Goal: Task Accomplishment & Management: Manage account settings

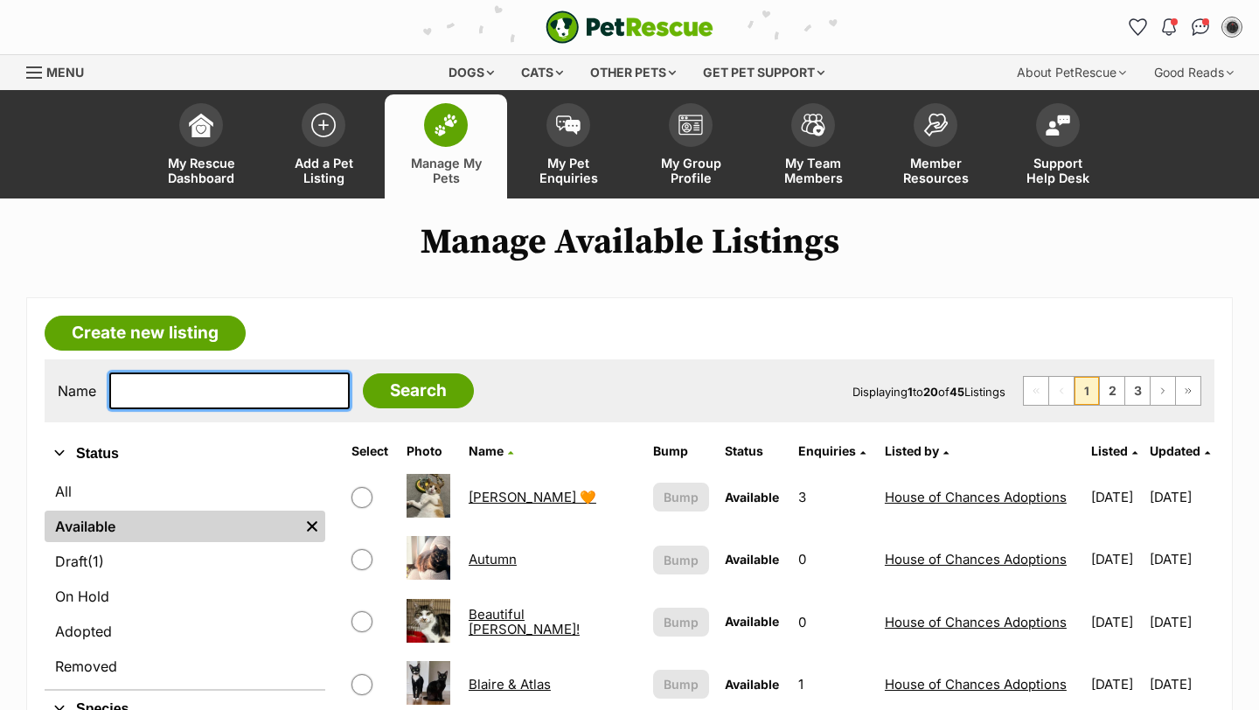
click at [261, 395] on input "text" at bounding box center [229, 391] width 240 height 37
type input "tumnus"
click at [363, 373] on input "Search" at bounding box center [418, 390] width 111 height 35
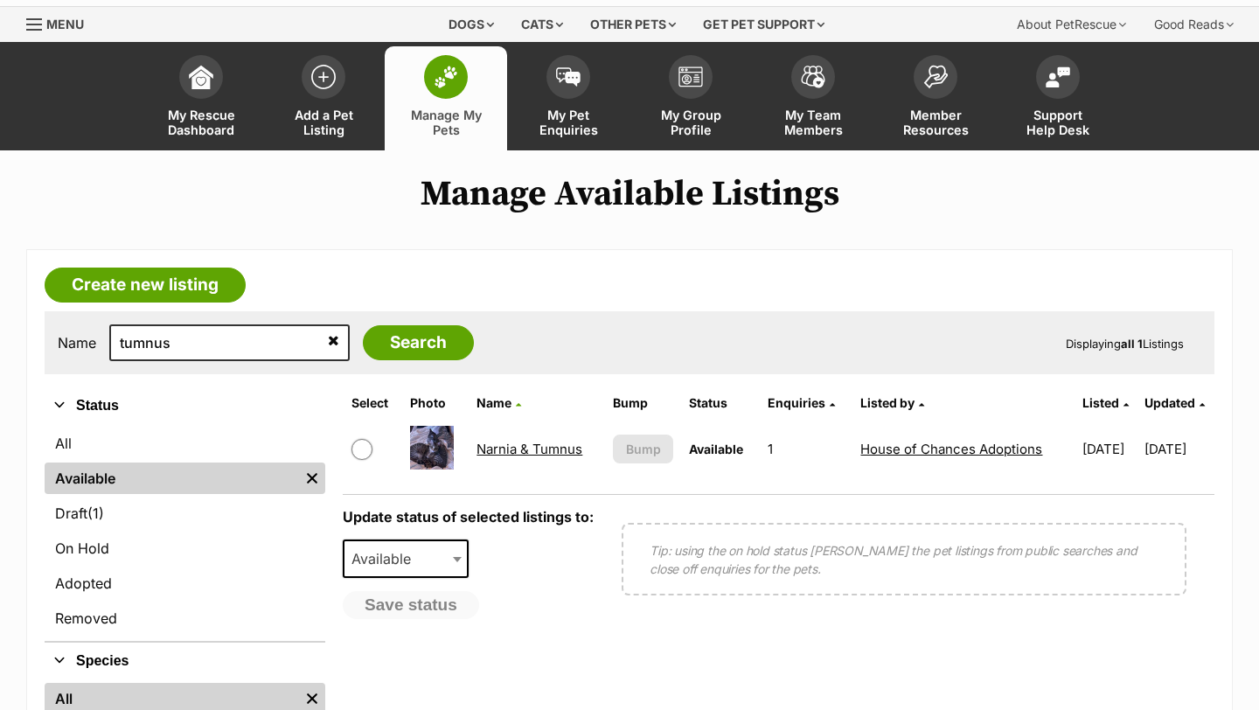
click at [503, 458] on td "Narnia & Tumnus" at bounding box center [537, 449] width 135 height 60
click at [503, 450] on link "Narnia & Tumnus" at bounding box center [530, 449] width 106 height 17
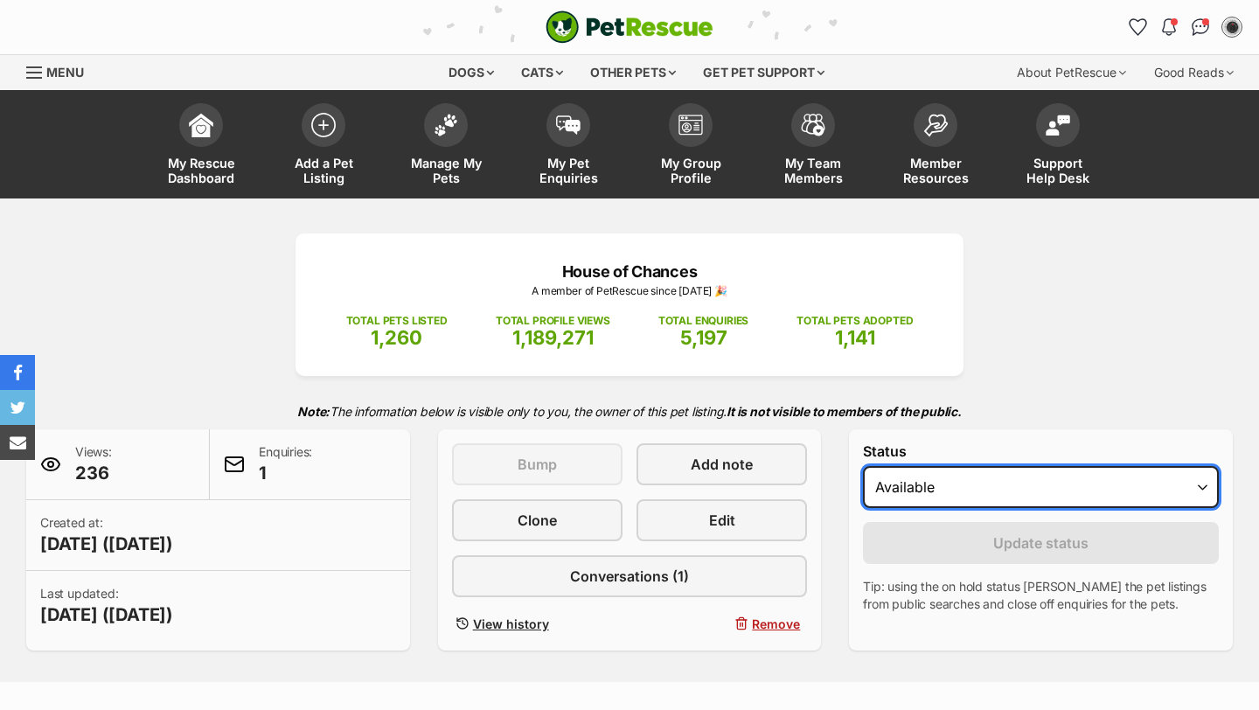
click at [919, 472] on select "Draft - not available as listing has enquires Available On hold Adopted" at bounding box center [1041, 487] width 356 height 42
select select "rehomed"
click at [863, 467] on select "Draft - not available as listing has enquires Available On hold Adopted" at bounding box center [1041, 487] width 356 height 42
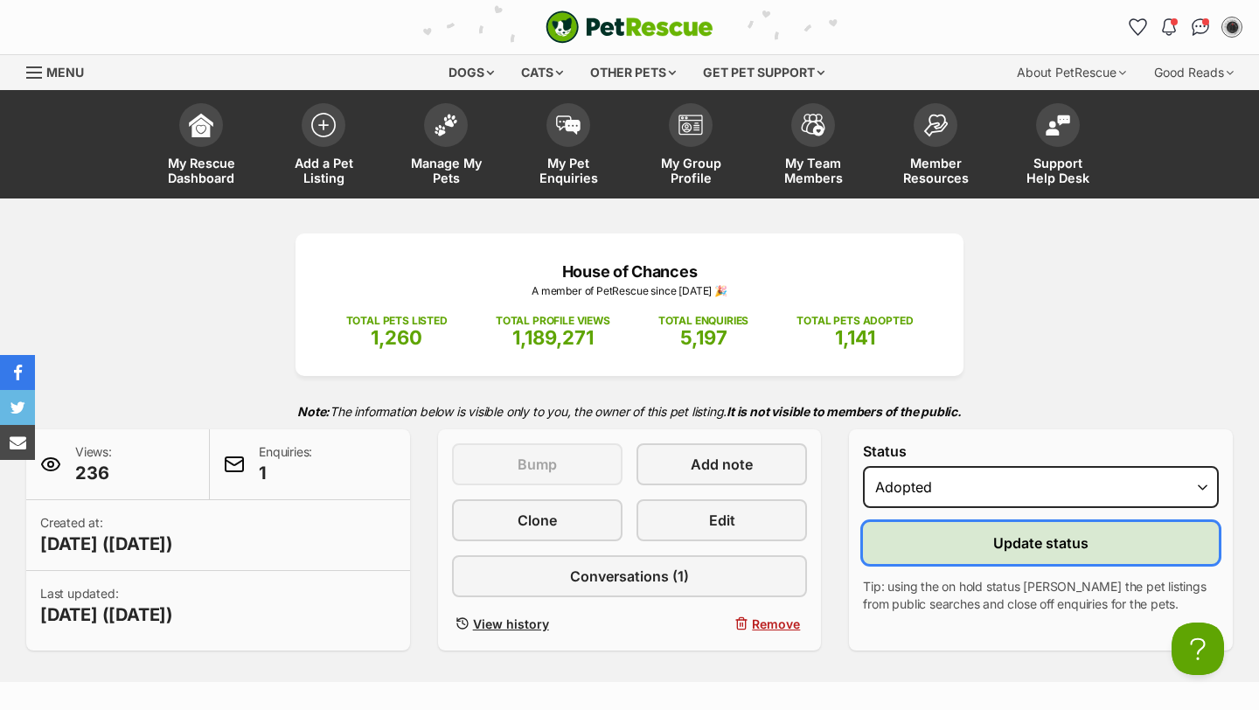
click at [959, 531] on button "Update status" at bounding box center [1041, 543] width 356 height 42
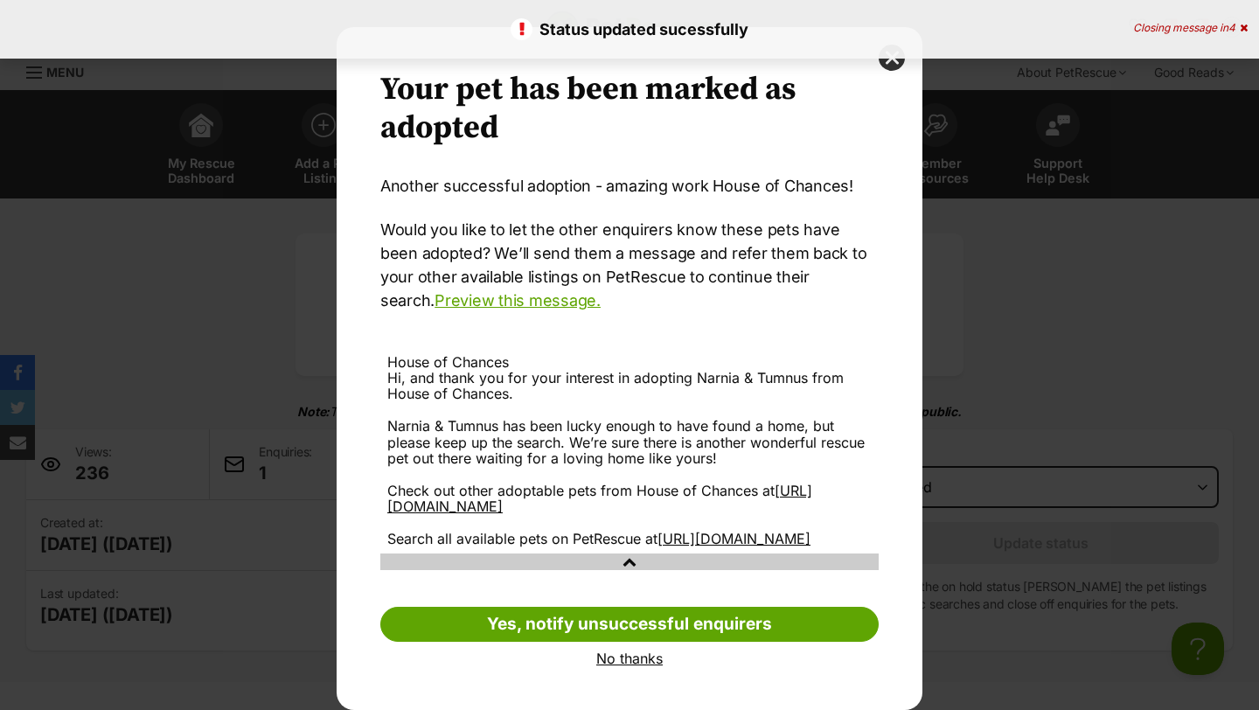
click at [644, 665] on link "No thanks" at bounding box center [629, 659] width 498 height 16
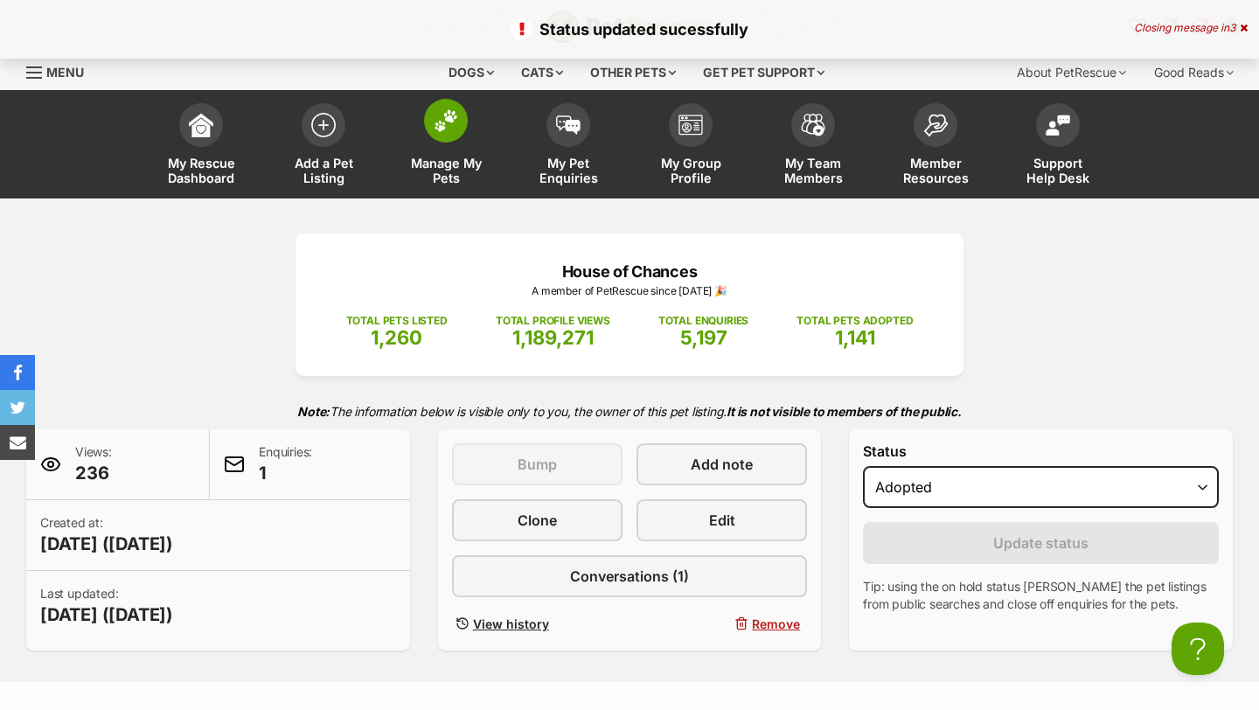
click at [458, 168] on span "Manage My Pets" at bounding box center [446, 171] width 79 height 30
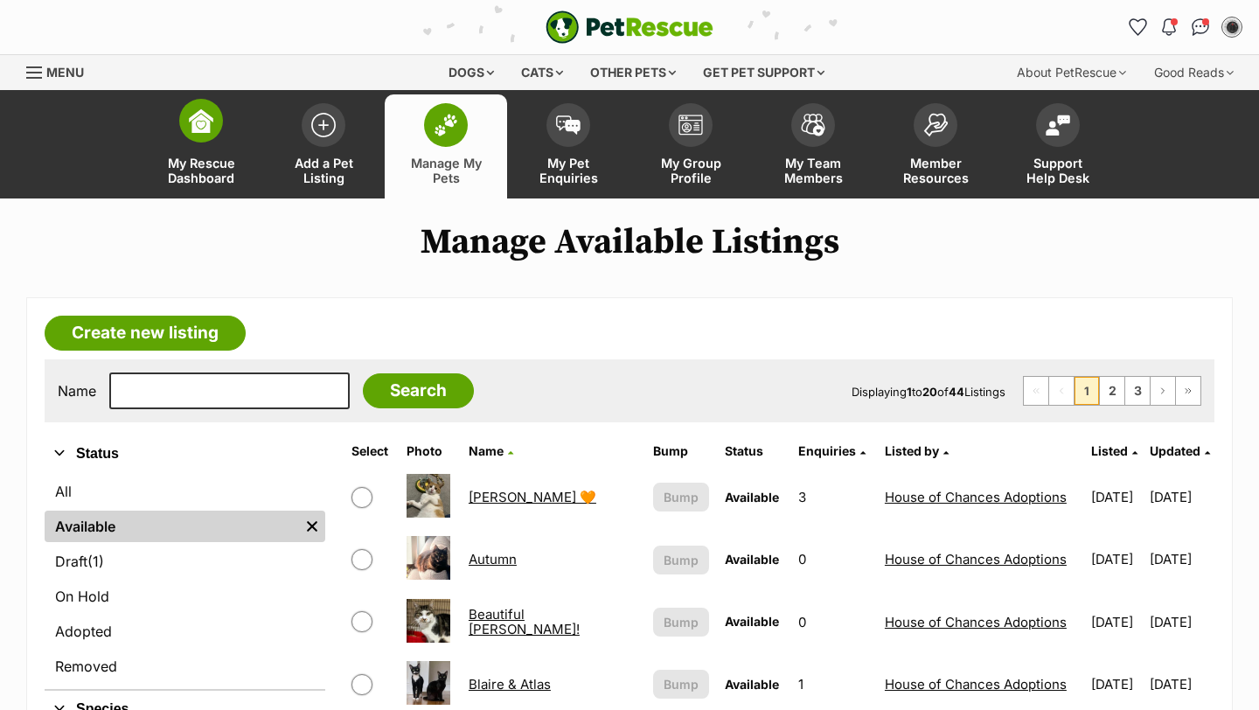
click at [212, 179] on span "My Rescue Dashboard" at bounding box center [201, 171] width 79 height 30
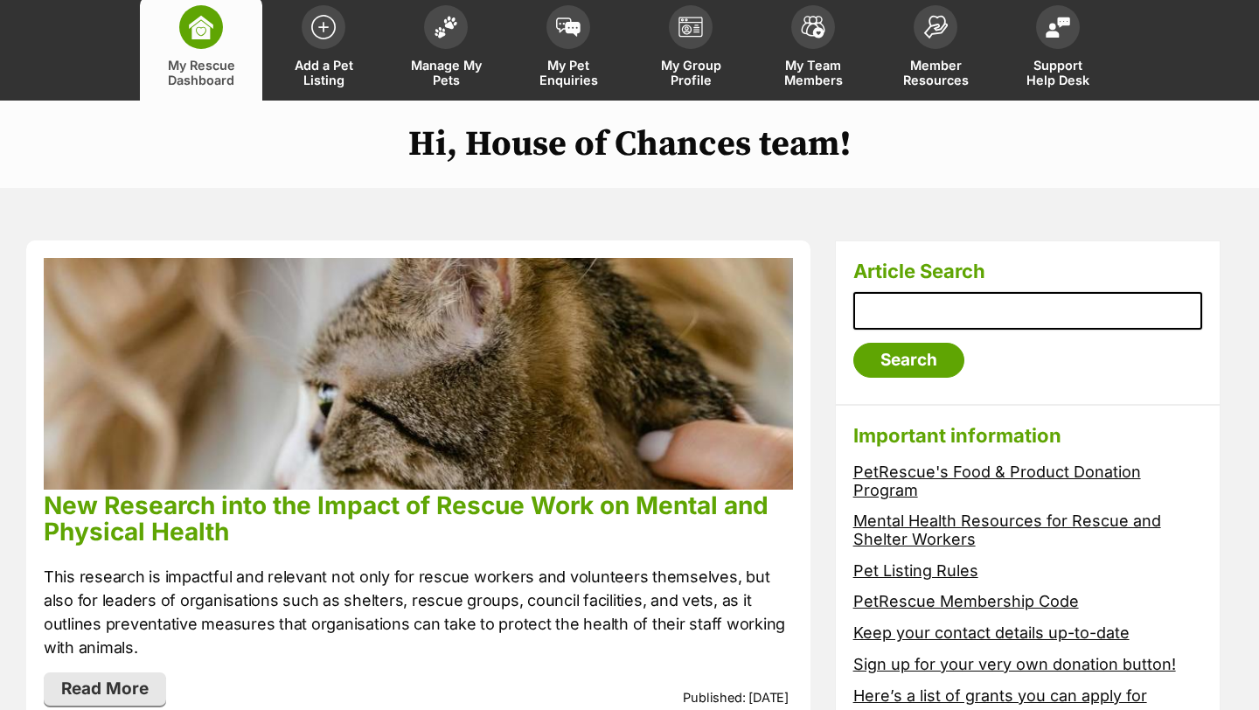
scroll to position [21, 0]
